Goal: Transaction & Acquisition: Book appointment/travel/reservation

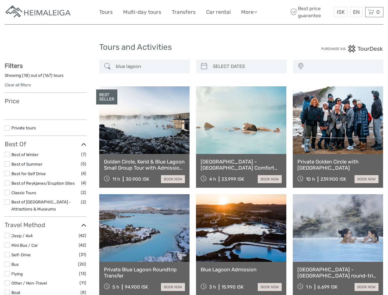
select select
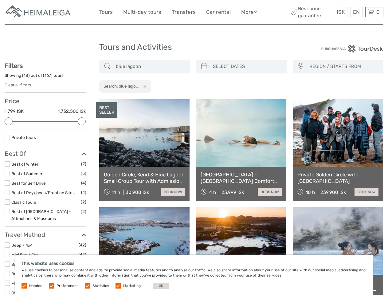
click at [248, 12] on link "More" at bounding box center [249, 12] width 16 height 9
click at [256, 12] on icon at bounding box center [255, 11] width 3 height 5
click at [340, 12] on span "ISK" at bounding box center [340, 12] width 8 height 6
click at [356, 12] on div "EN English Español Deutsch" at bounding box center [356, 12] width 12 height 10
click at [374, 12] on div "0 Items Total 0 ISK Checkout The shopping cart is empty." at bounding box center [374, 12] width 18 height 10
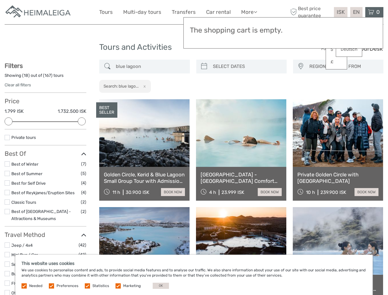
click at [9, 121] on div at bounding box center [9, 121] width 8 height 8
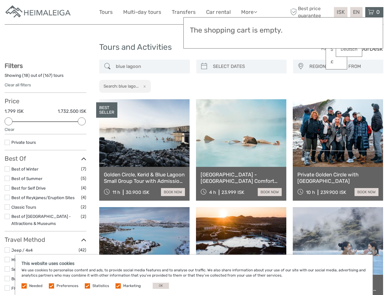
click at [204, 99] on link at bounding box center [241, 133] width 90 height 68
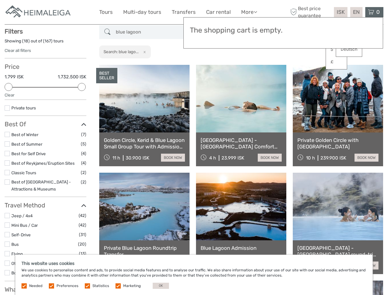
click at [246, 66] on link at bounding box center [241, 99] width 90 height 68
click at [300, 66] on link at bounding box center [338, 99] width 90 height 68
